Goal: Find specific page/section: Find specific page/section

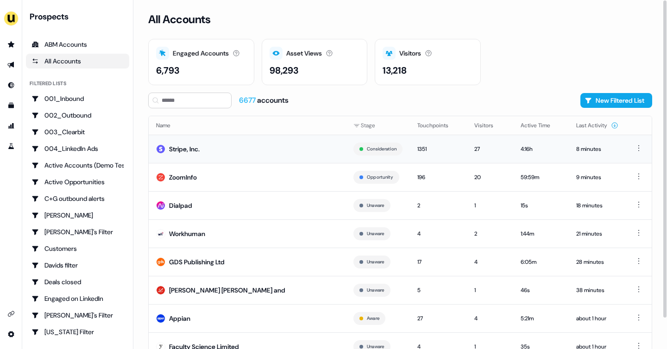
click at [198, 151] on div "Stripe, Inc." at bounding box center [184, 149] width 31 height 9
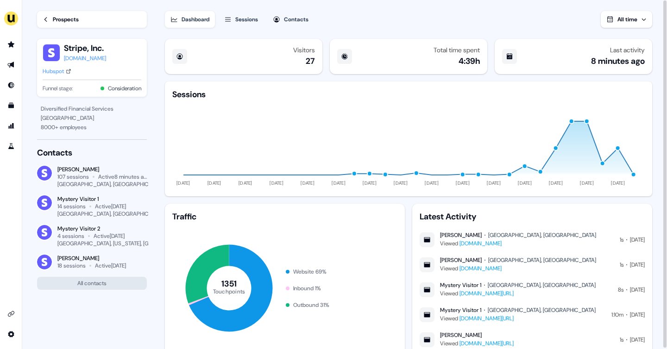
click at [63, 19] on div "Prospects" at bounding box center [66, 19] width 26 height 9
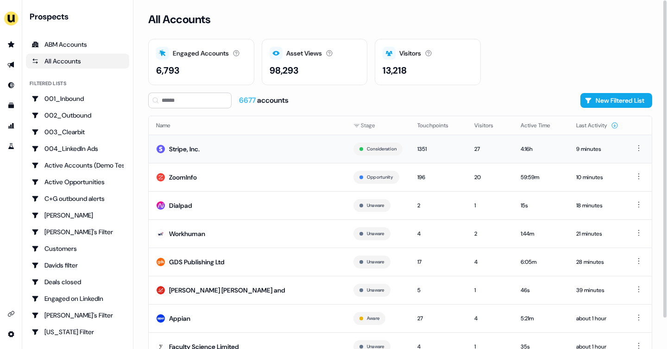
click at [196, 152] on div "Stripe, Inc." at bounding box center [184, 149] width 31 height 9
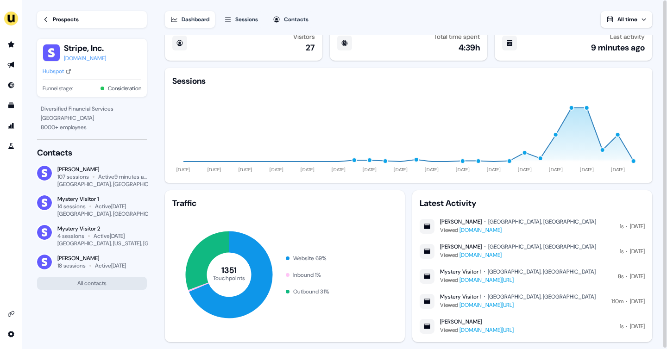
scroll to position [16, 0]
